Goal: Task Accomplishment & Management: Use online tool/utility

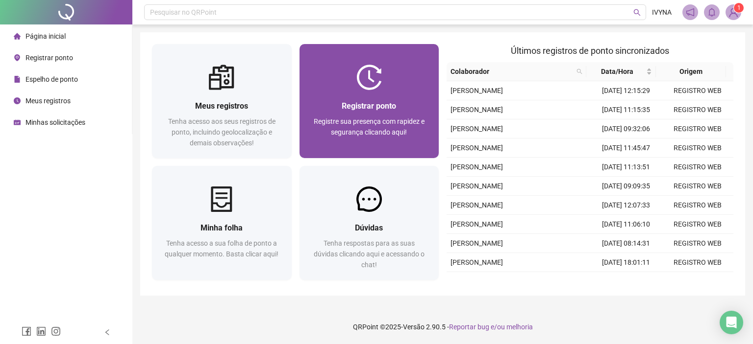
click at [375, 107] on span "Registrar ponto" at bounding box center [368, 105] width 54 height 9
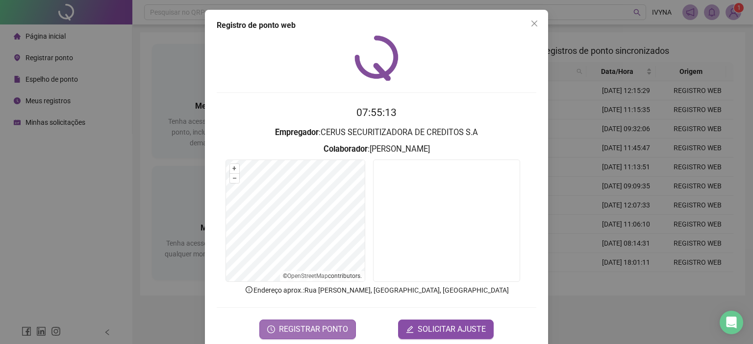
click at [304, 329] on span "REGISTRAR PONTO" at bounding box center [313, 330] width 69 height 12
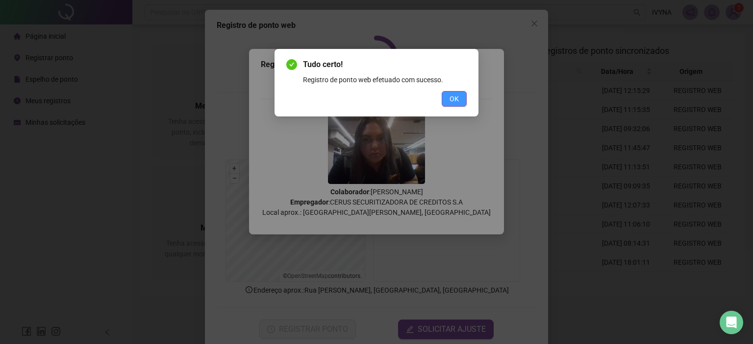
click at [453, 96] on span "OK" at bounding box center [453, 99] width 9 height 11
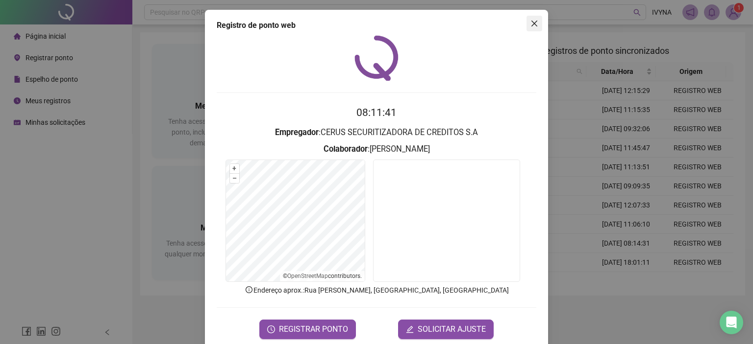
click at [536, 17] on button "Close" at bounding box center [534, 24] width 16 height 16
